Goal: Task Accomplishment & Management: Manage account settings

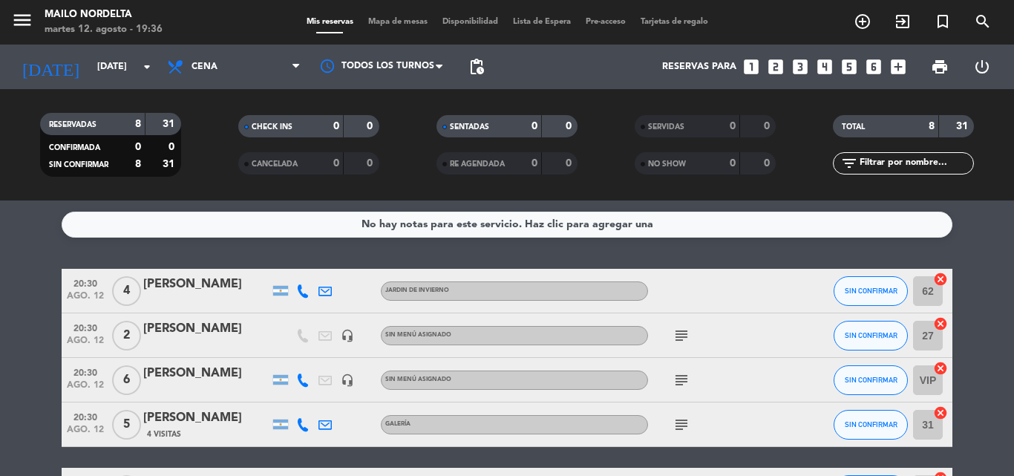
scroll to position [74, 0]
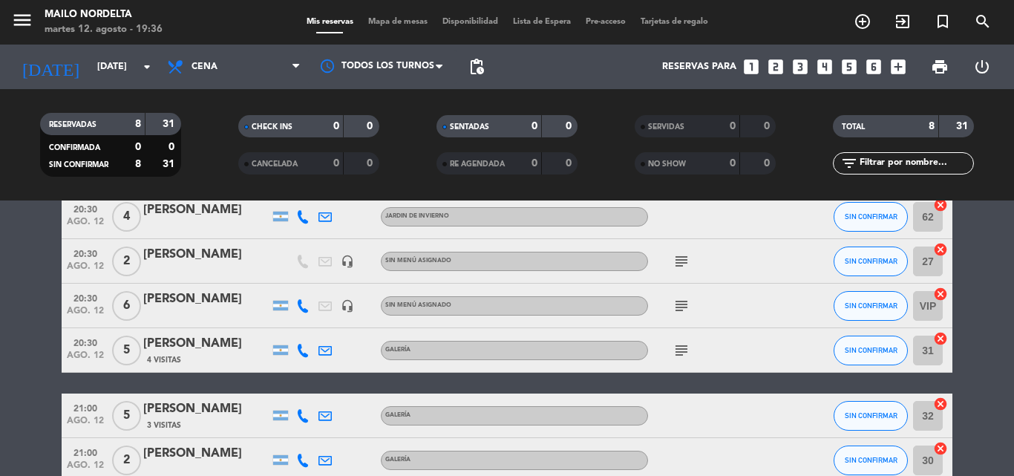
click at [683, 315] on div "subject" at bounding box center [715, 306] width 134 height 44
click at [675, 305] on icon "subject" at bounding box center [681, 306] width 18 height 18
click at [678, 257] on icon "subject" at bounding box center [681, 261] width 18 height 18
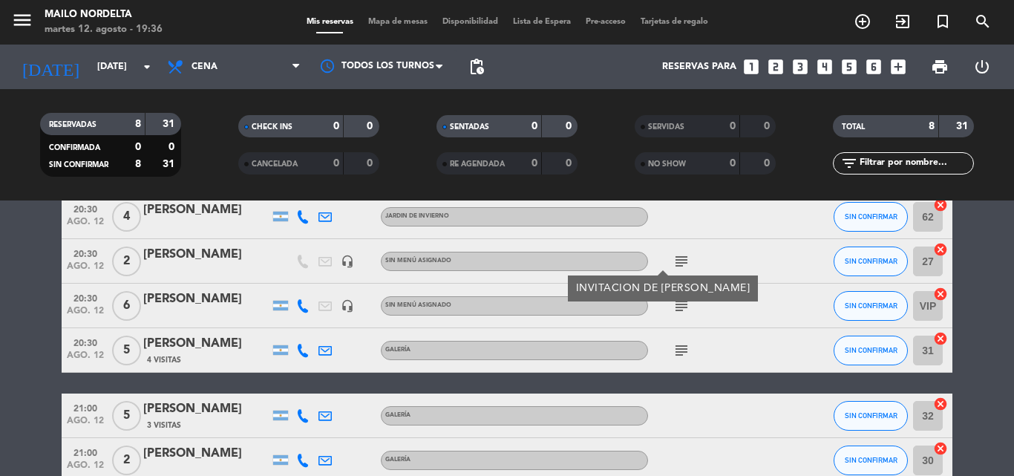
click at [690, 347] on span "subject" at bounding box center [681, 350] width 22 height 18
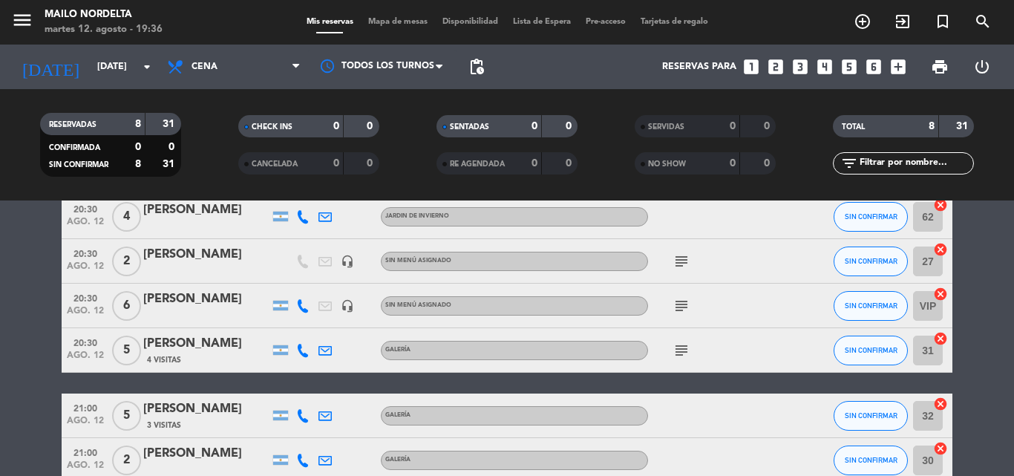
click at [696, 353] on div "subject" at bounding box center [715, 350] width 134 height 44
click at [694, 358] on div "subject" at bounding box center [715, 350] width 134 height 44
click at [681, 359] on div "subject" at bounding box center [715, 350] width 134 height 44
click at [681, 353] on icon "subject" at bounding box center [681, 350] width 18 height 18
click at [680, 350] on icon "subject" at bounding box center [681, 350] width 18 height 18
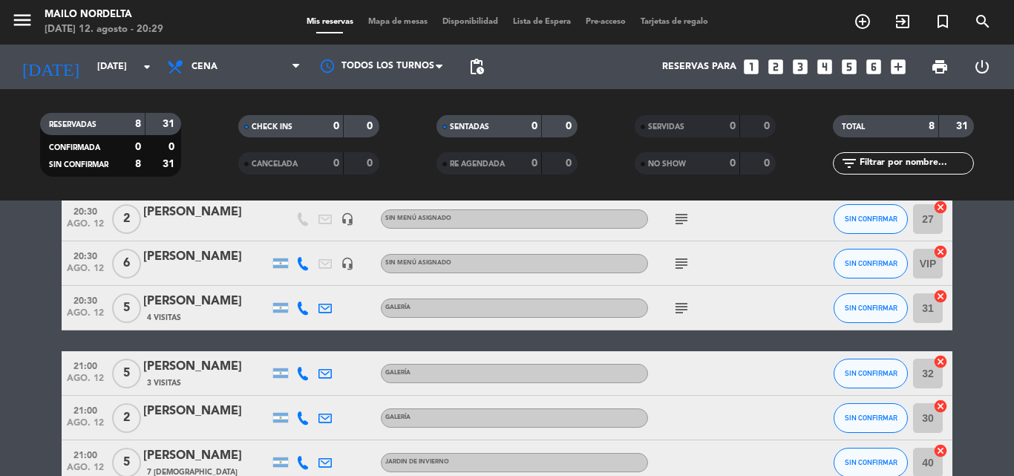
scroll to position [42, 0]
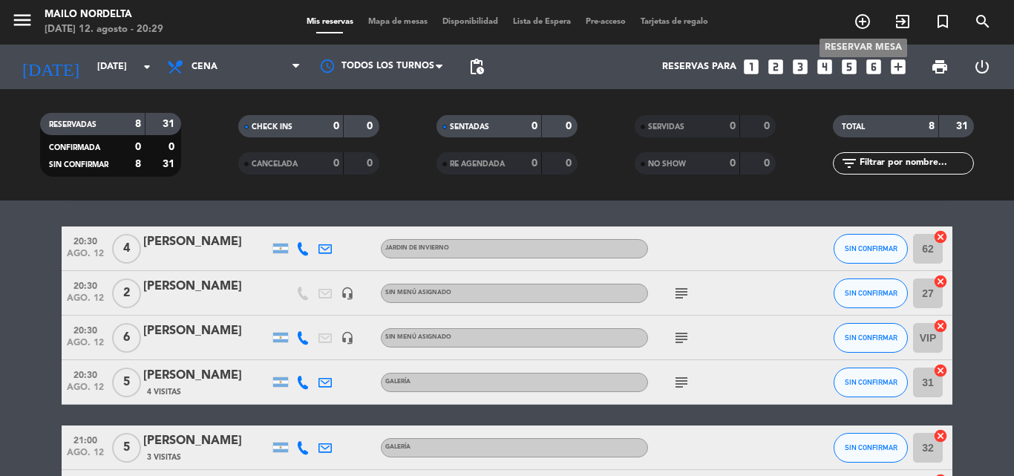
click at [865, 16] on icon "add_circle_outline" at bounding box center [863, 22] width 18 height 18
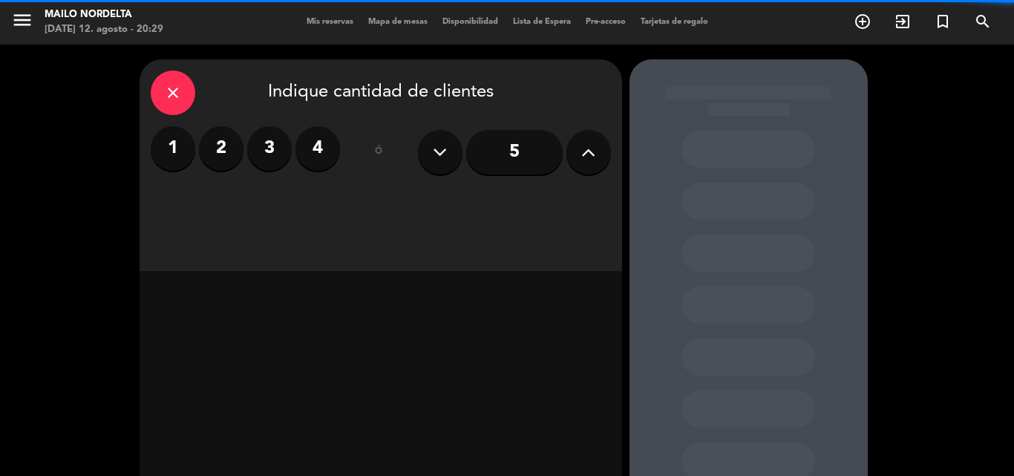
click at [227, 151] on label "2" at bounding box center [221, 148] width 45 height 45
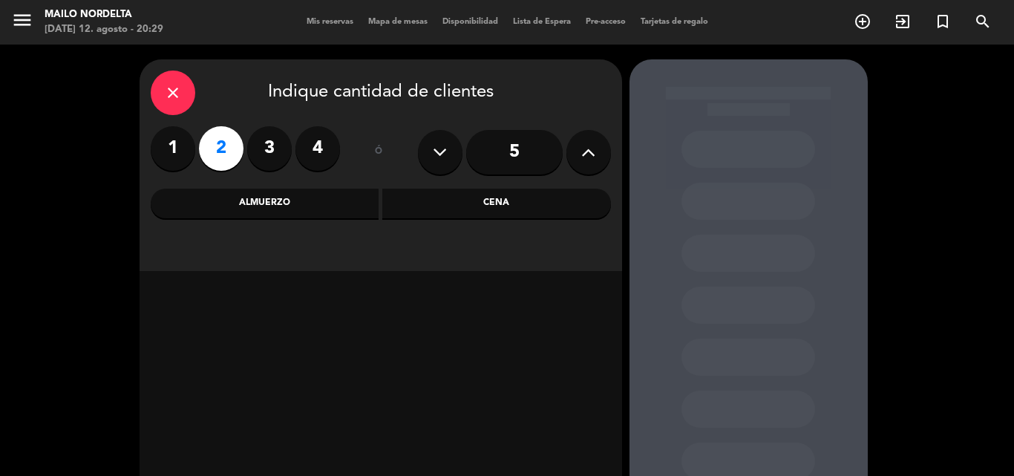
click at [427, 201] on div "Cena" at bounding box center [496, 204] width 229 height 30
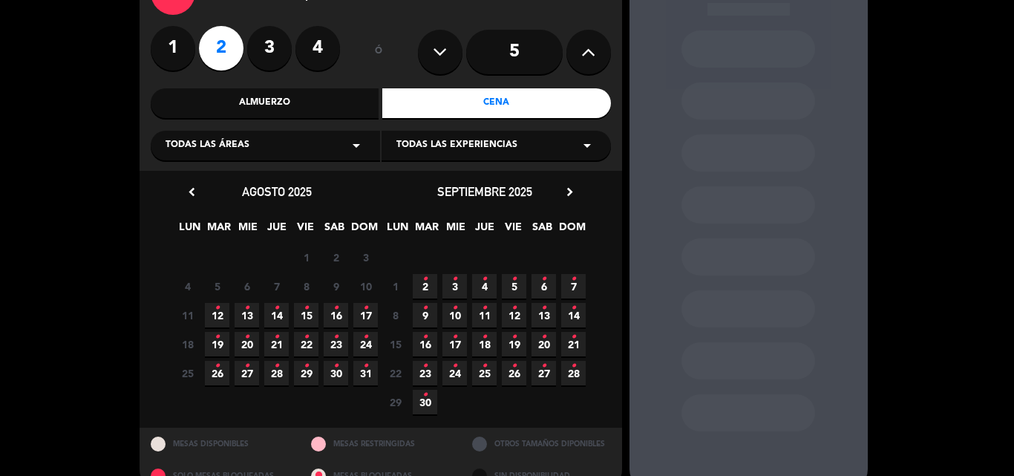
scroll to position [130, 0]
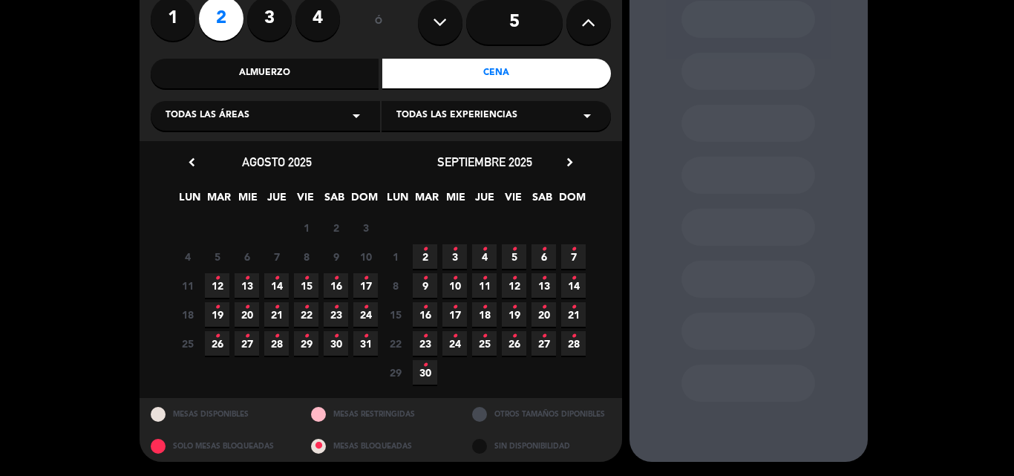
click at [138, 335] on div "close Indique cantidad de clientes 1 2 3 4 ó 5 Almuerzo Cena Todas las áreas ar…" at bounding box center [507, 196] width 1014 height 562
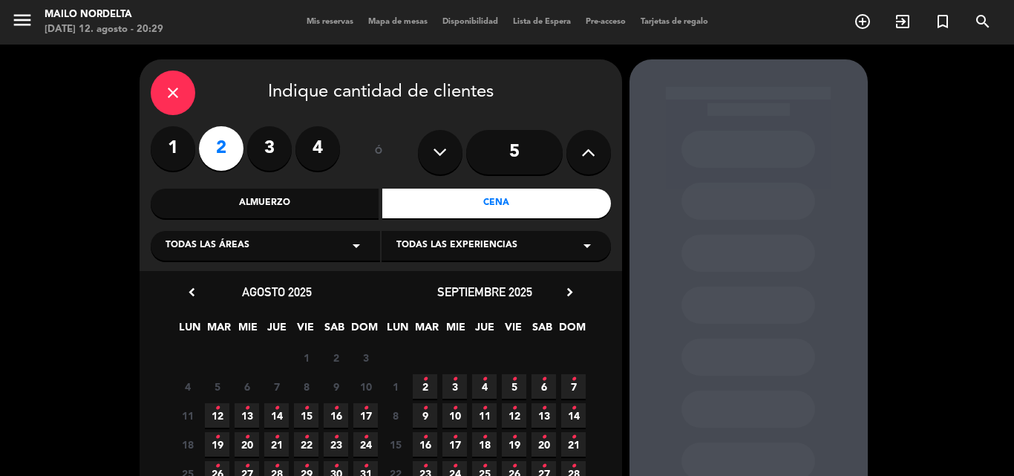
click at [174, 94] on icon "close" at bounding box center [173, 93] width 18 height 18
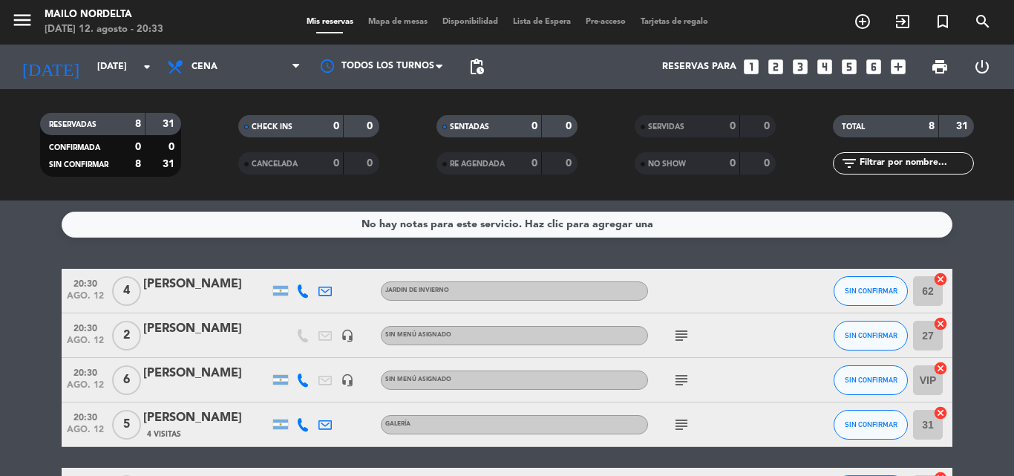
scroll to position [74, 0]
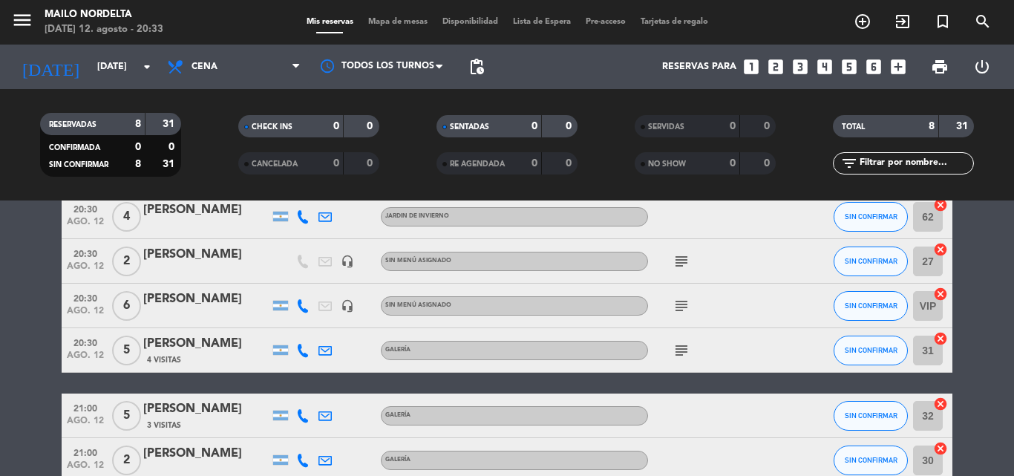
click at [678, 345] on icon "subject" at bounding box center [681, 350] width 18 height 18
click at [685, 349] on icon "subject" at bounding box center [681, 350] width 18 height 18
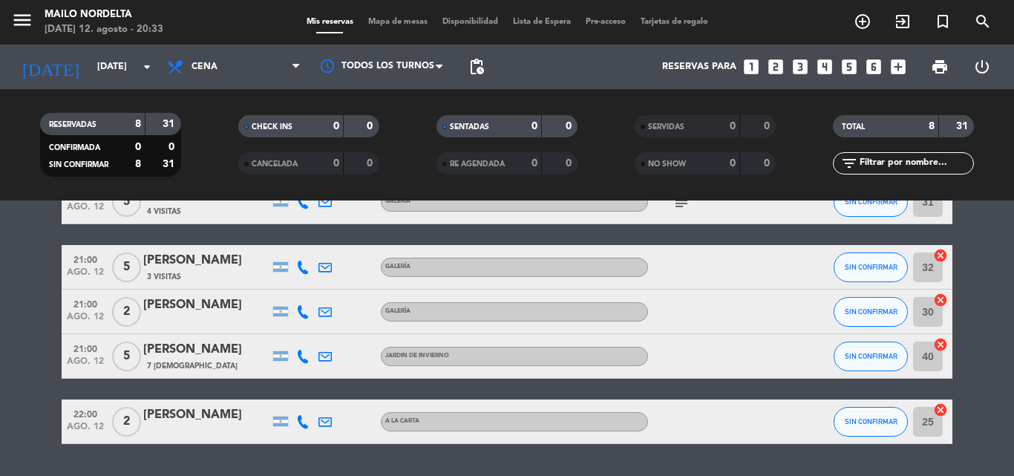
scroll to position [148, 0]
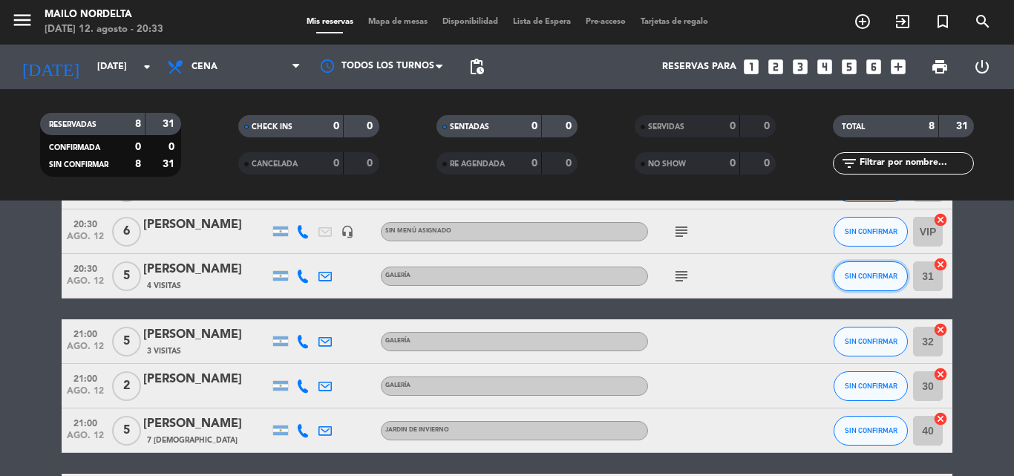
click at [848, 274] on span "SIN CONFIRMAR" at bounding box center [871, 276] width 53 height 8
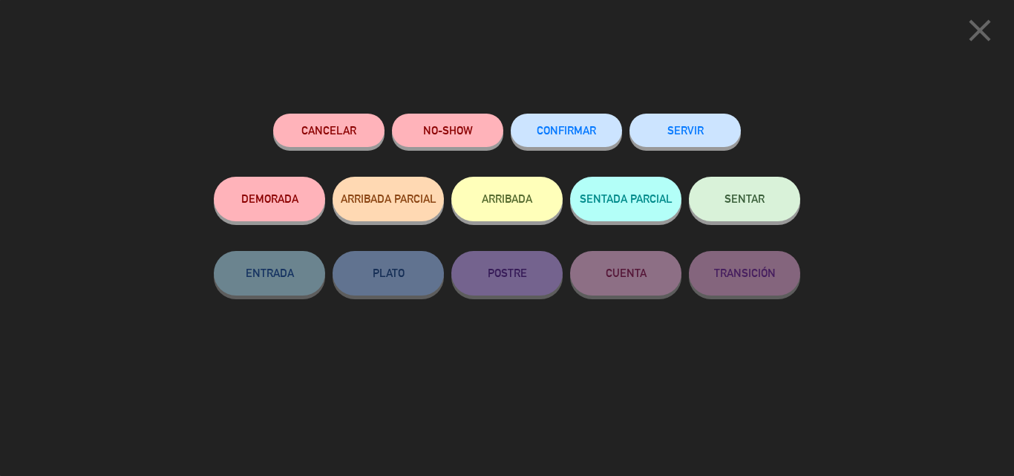
scroll to position [265, 0]
click at [965, 31] on icon "close" at bounding box center [979, 30] width 37 height 37
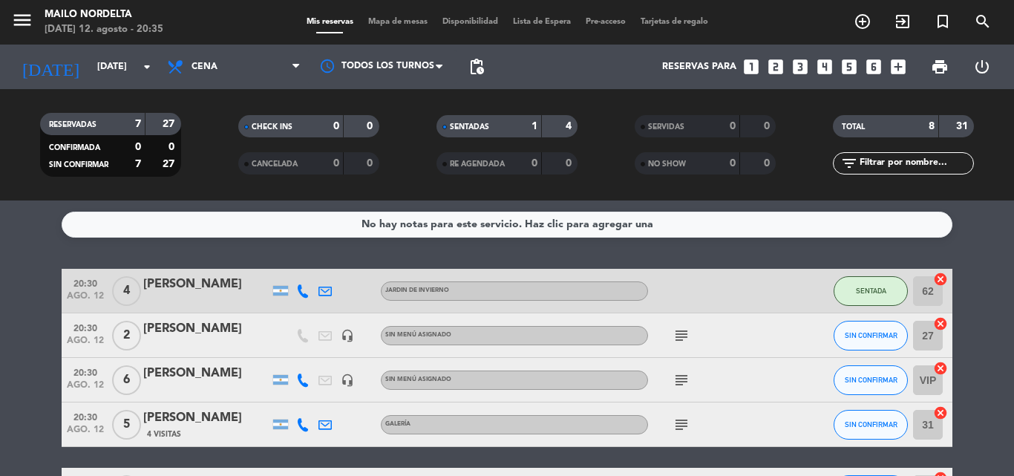
scroll to position [74, 0]
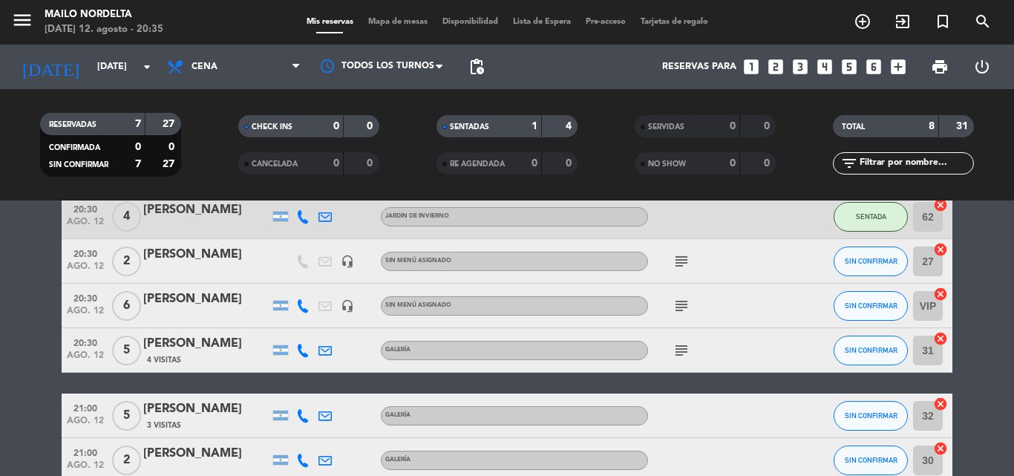
click at [694, 260] on div "subject" at bounding box center [715, 261] width 134 height 44
click at [684, 259] on icon "subject" at bounding box center [681, 261] width 18 height 18
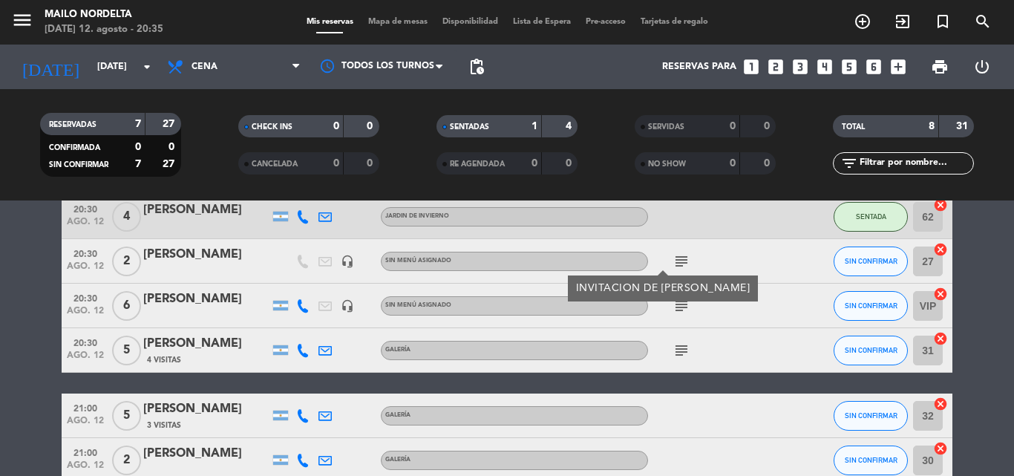
click at [681, 304] on icon "subject" at bounding box center [681, 306] width 18 height 18
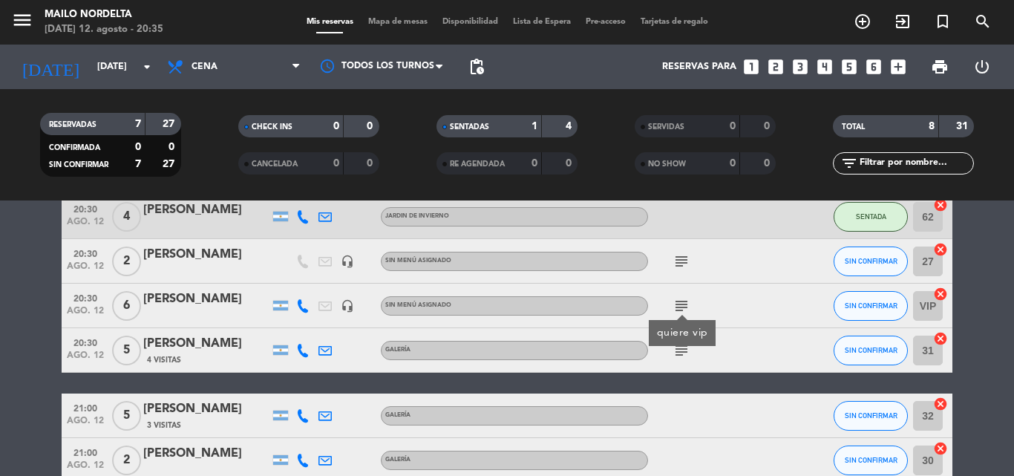
click at [689, 347] on icon "subject" at bounding box center [681, 350] width 18 height 18
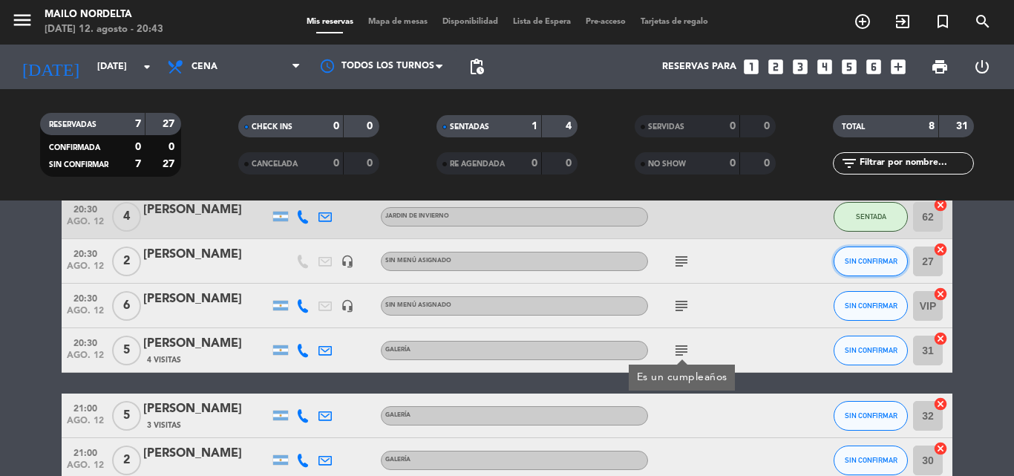
click at [841, 254] on button "SIN CONFIRMAR" at bounding box center [870, 261] width 74 height 30
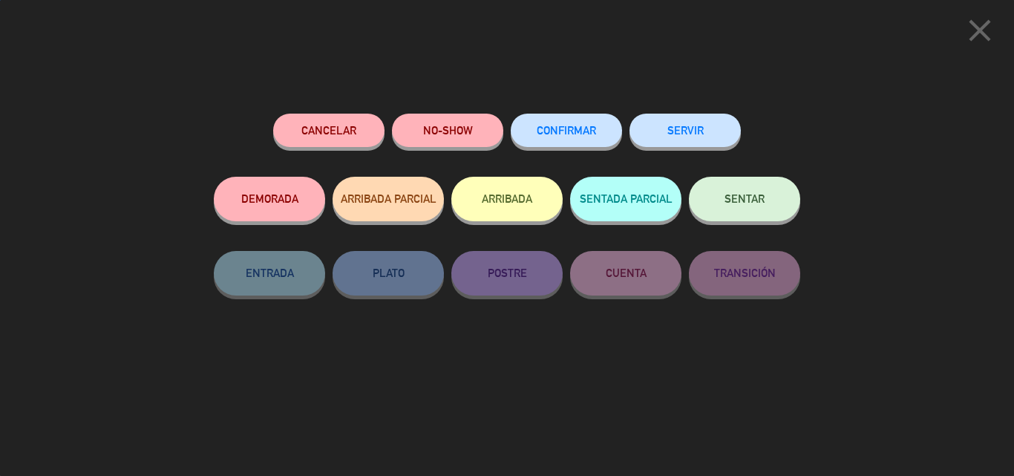
click at [712, 200] on button "SENTAR" at bounding box center [744, 199] width 111 height 45
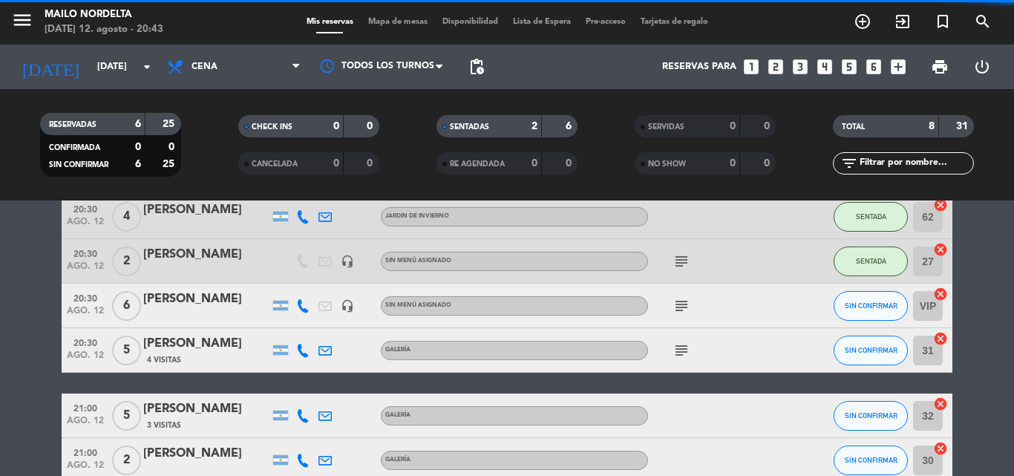
scroll to position [148, 0]
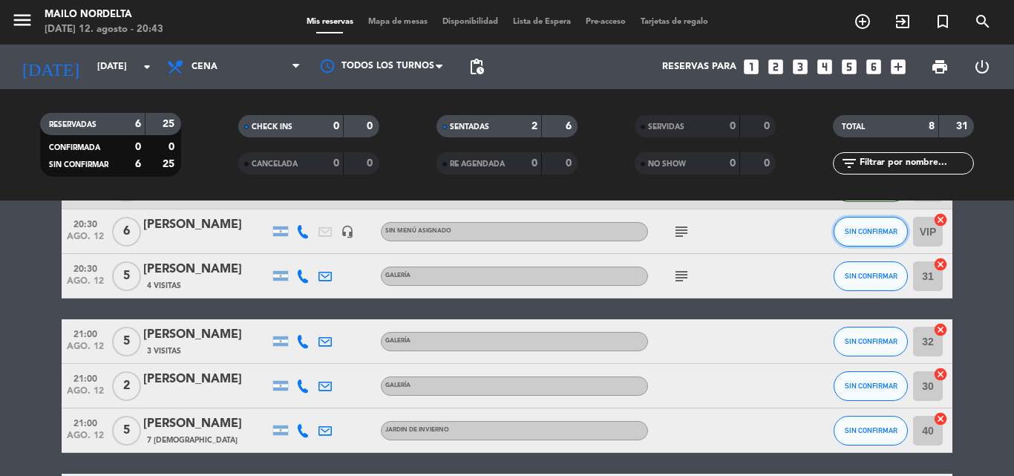
click at [884, 232] on span "SIN CONFIRMAR" at bounding box center [871, 231] width 53 height 8
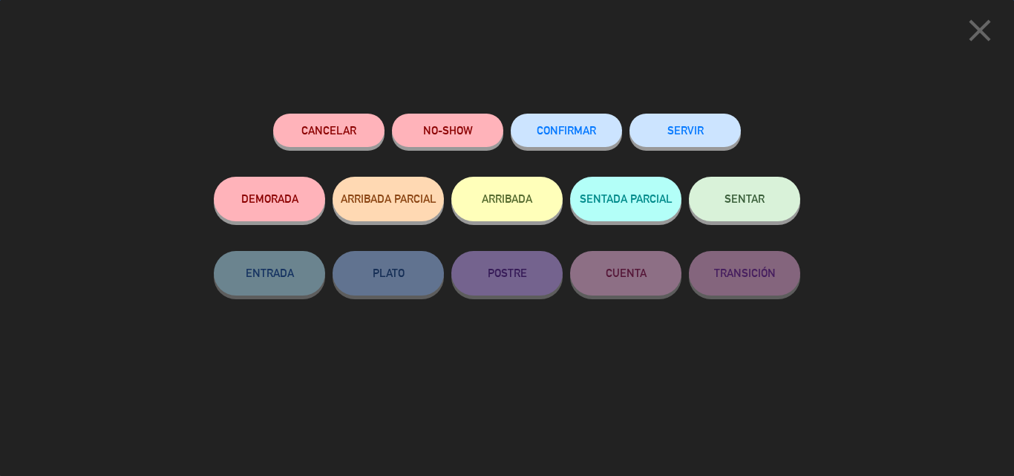
click at [736, 206] on button "SENTAR" at bounding box center [744, 199] width 111 height 45
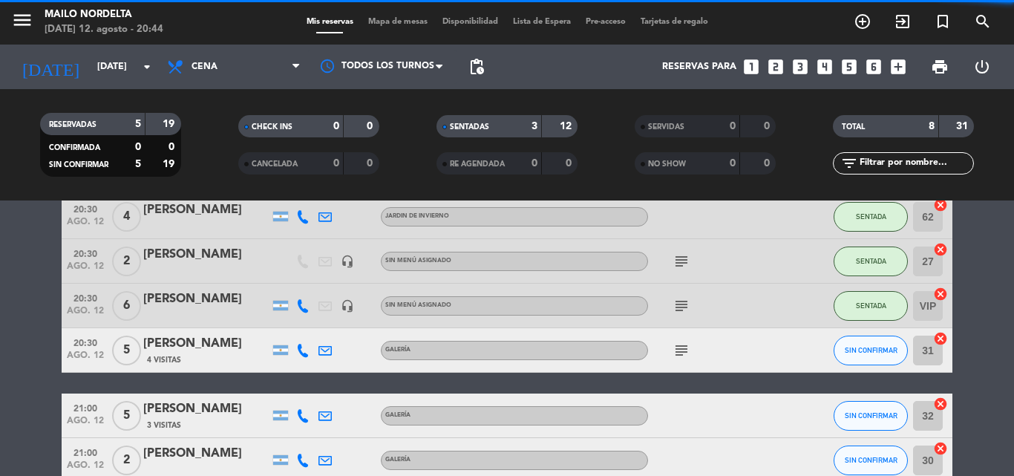
scroll to position [0, 0]
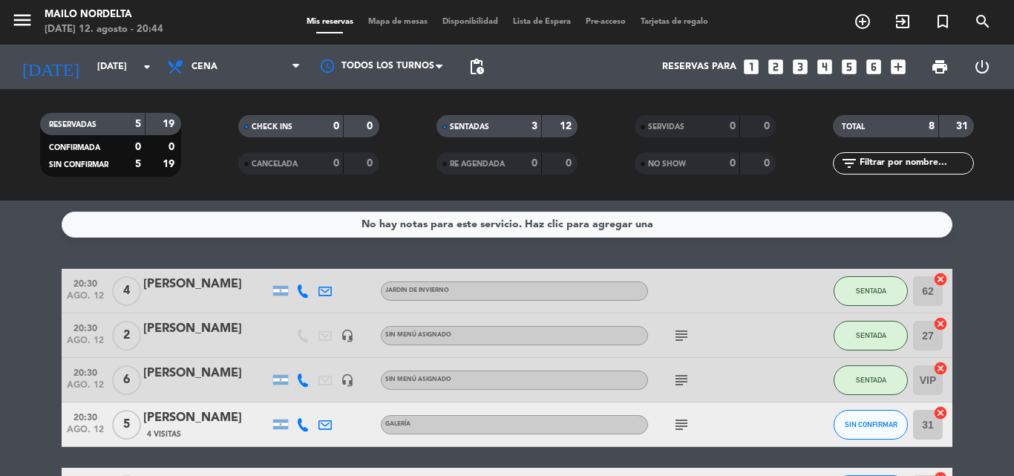
drag, startPoint x: 239, startPoint y: 327, endPoint x: 141, endPoint y: 327, distance: 98.0
click at [141, 327] on div "20:30 [DATE] 2 [PERSON_NAME] headset_mic Sin menú asignado subject SENTADA 27 c…" at bounding box center [507, 335] width 891 height 45
copy div "[PERSON_NAME]"
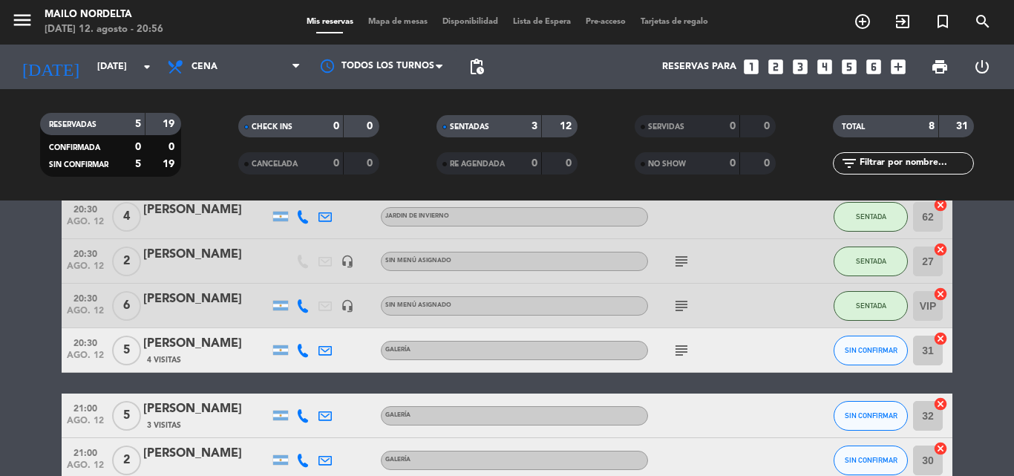
scroll to position [148, 0]
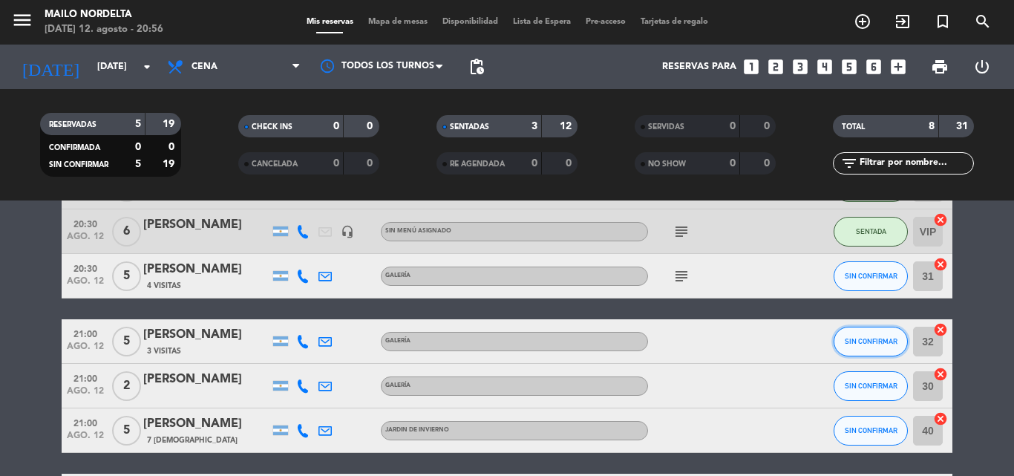
click at [848, 338] on span "SIN CONFIRMAR" at bounding box center [871, 341] width 53 height 8
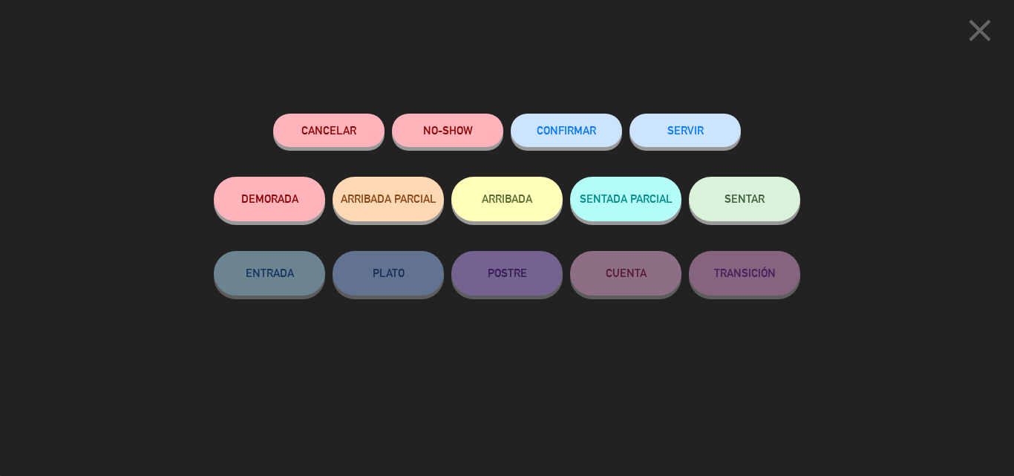
click at [735, 209] on button "SENTAR" at bounding box center [744, 199] width 111 height 45
